Goal: Transaction & Acquisition: Subscribe to service/newsletter

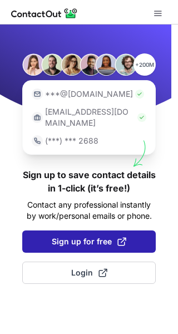
click at [68, 236] on span "Sign up for free" at bounding box center [89, 241] width 75 height 11
click at [125, 237] on span at bounding box center [121, 241] width 9 height 9
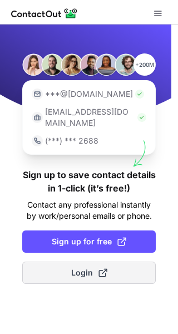
click at [107, 261] on button "Login" at bounding box center [88, 272] width 133 height 22
